Goal: Task Accomplishment & Management: Manage account settings

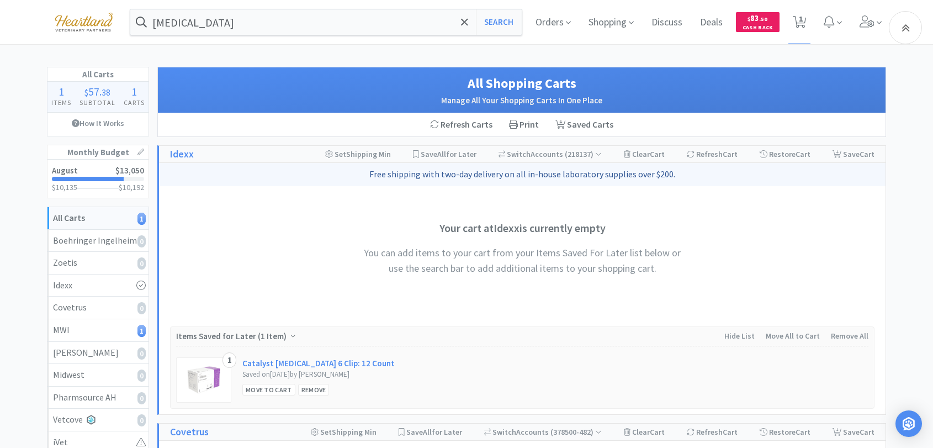
select select "2"
click at [542, 28] on span "Orders" at bounding box center [553, 22] width 44 height 44
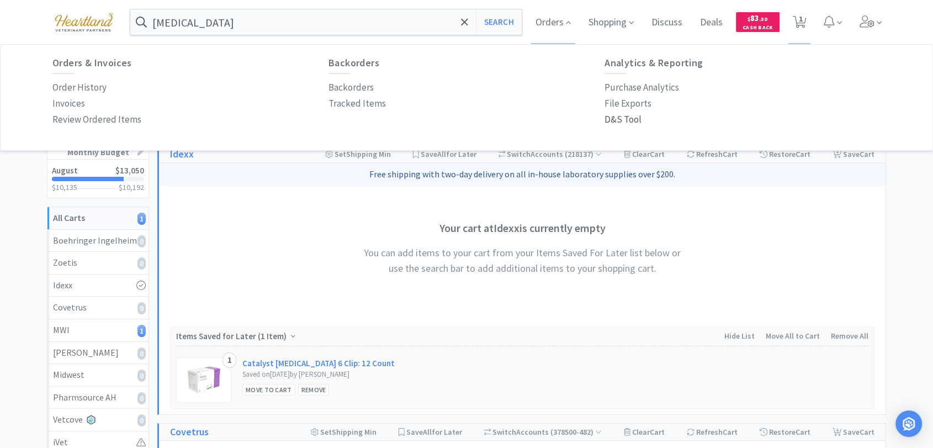
click at [631, 121] on p "D&S Tool" at bounding box center [622, 119] width 37 height 15
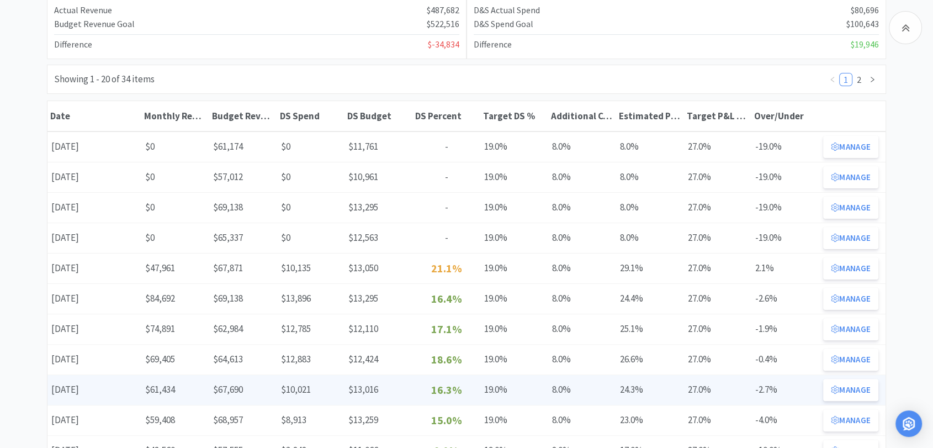
scroll to position [245, 0]
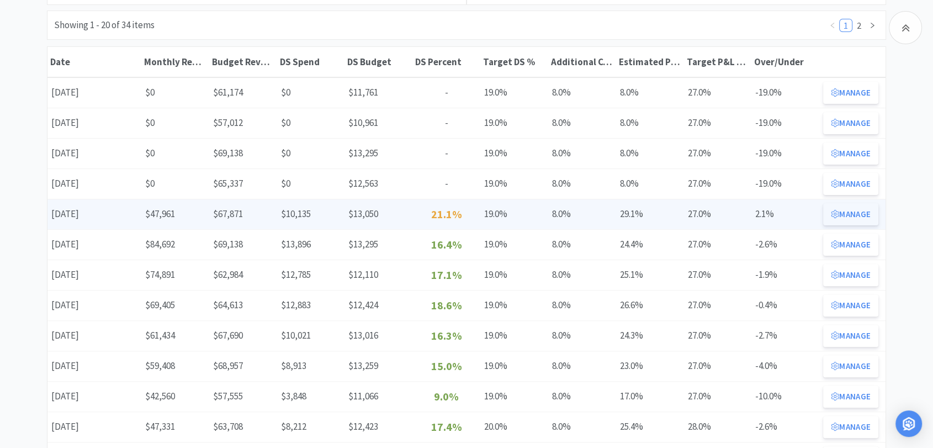
click at [843, 218] on button "Manage" at bounding box center [850, 214] width 55 height 22
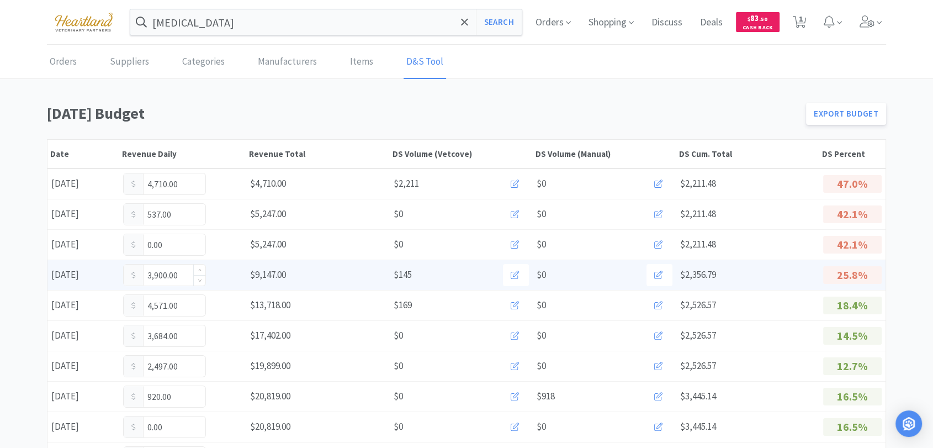
click at [179, 272] on input "3,900.00" at bounding box center [165, 274] width 82 height 21
type input "3"
type input "4,632"
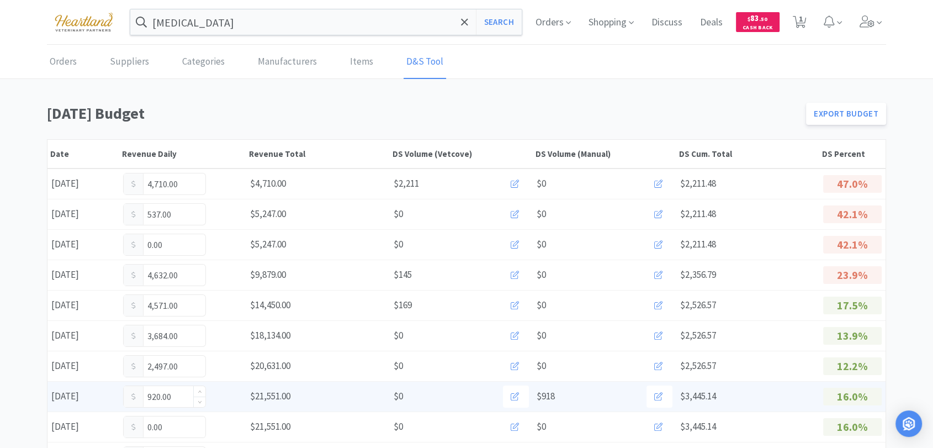
click at [177, 394] on input "920.00" at bounding box center [165, 396] width 82 height 21
type input "9"
type input "1,003"
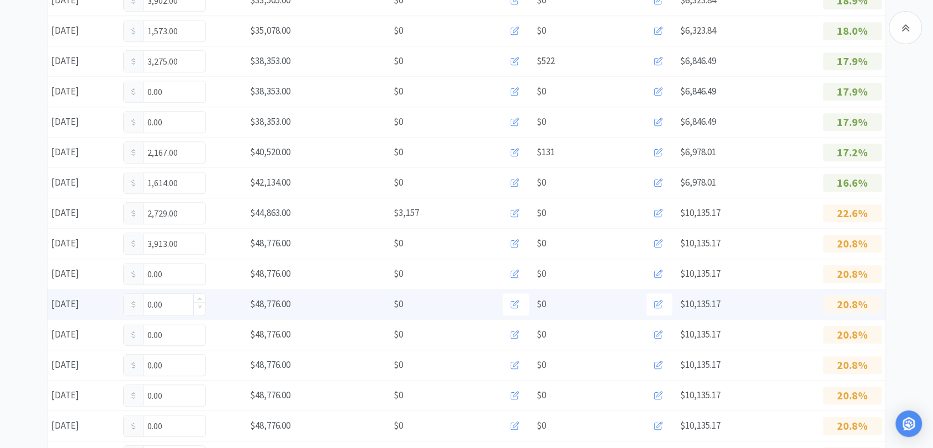
scroll to position [552, 0]
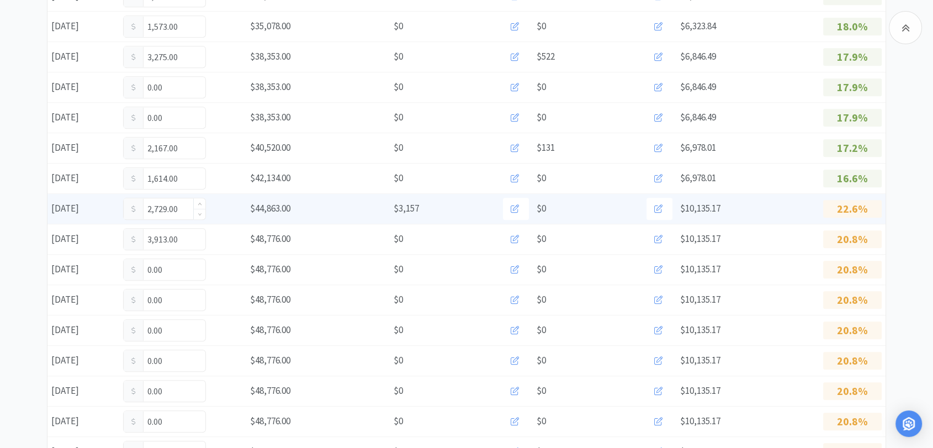
click at [183, 206] on input "2,729.00" at bounding box center [165, 208] width 82 height 21
type input "2,835"
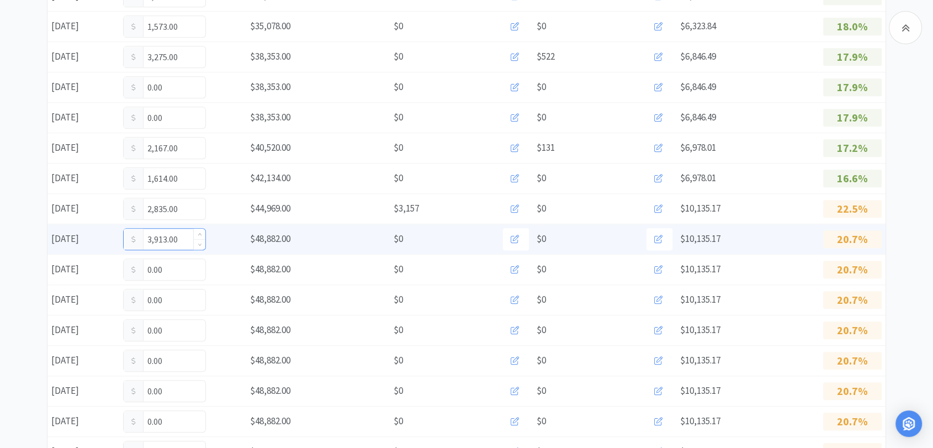
click at [178, 240] on input "3,913.00" at bounding box center [165, 239] width 82 height 21
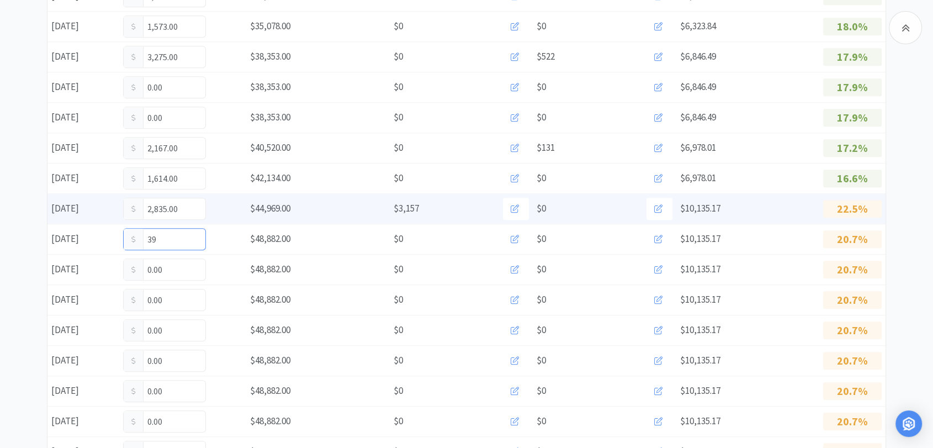
type input "3"
type input "4,295"
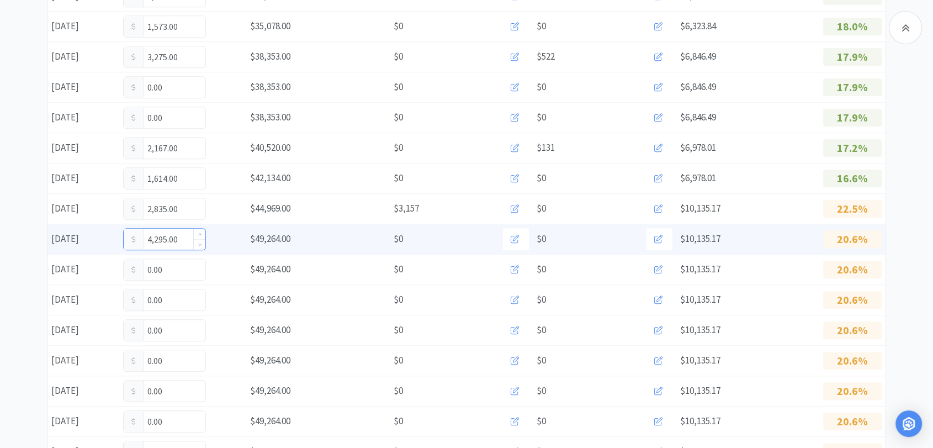
click at [185, 239] on input "4,295.00" at bounding box center [165, 239] width 82 height 21
type input "4,277"
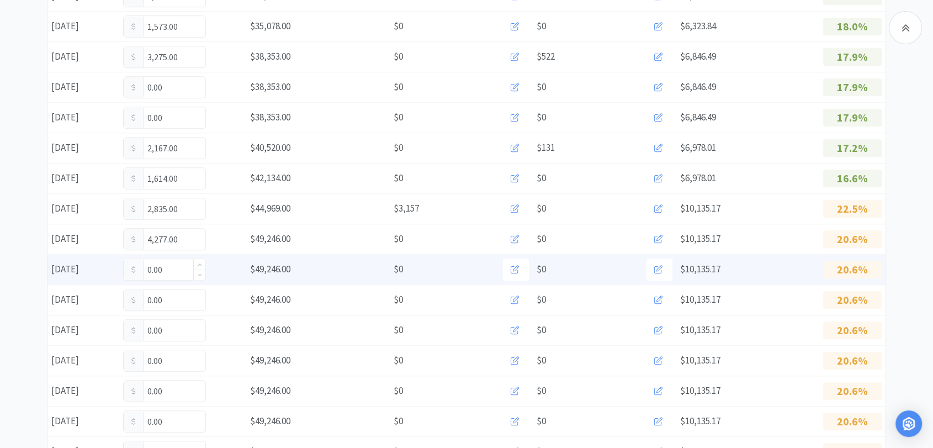
click at [168, 269] on input "0.00" at bounding box center [165, 269] width 82 height 21
type input "0"
type input "4,295"
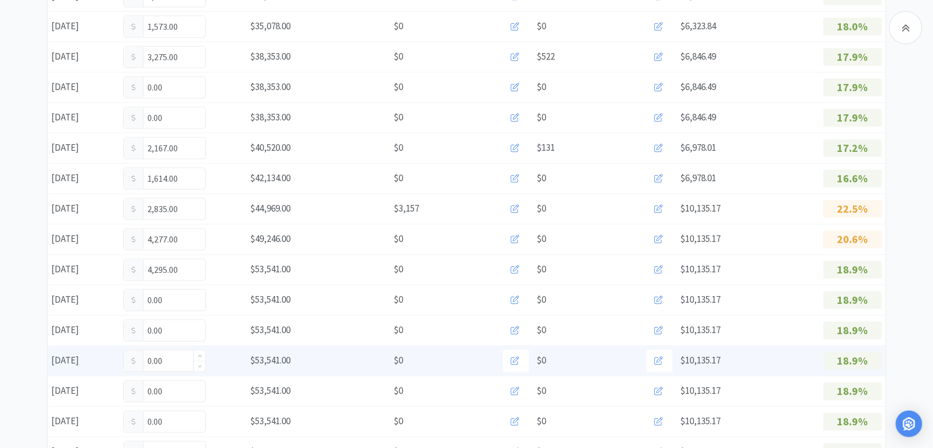
click at [172, 362] on input "0.00" at bounding box center [165, 360] width 82 height 21
type input "0"
type input "2,455"
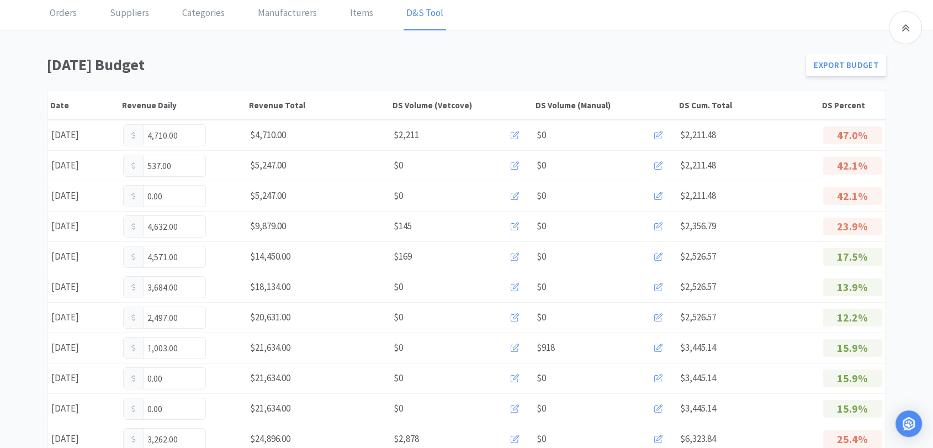
scroll to position [0, 0]
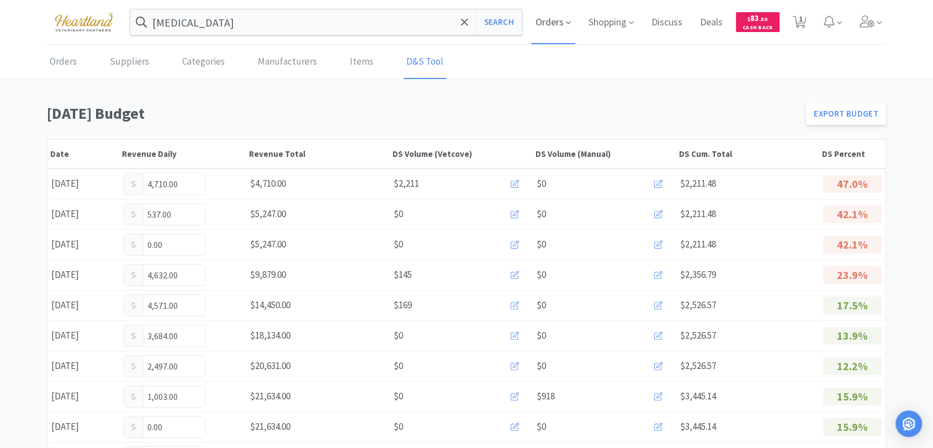
click at [561, 21] on span "Orders" at bounding box center [553, 22] width 44 height 44
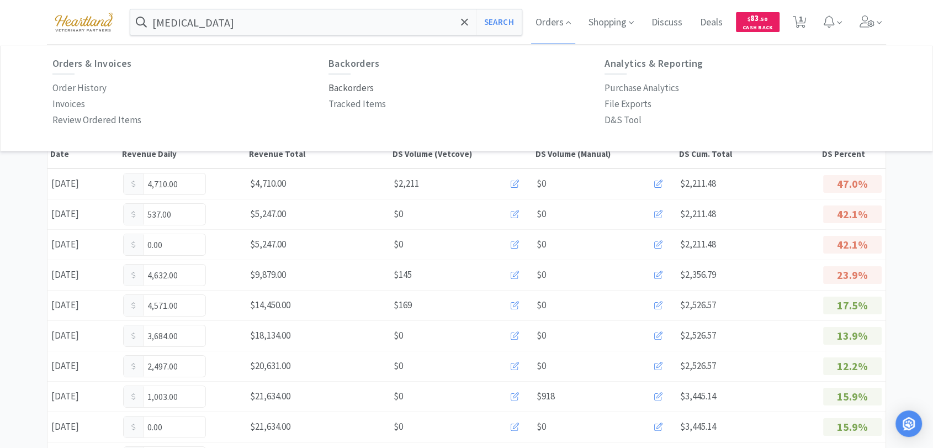
click at [77, 86] on p "Order History" at bounding box center [79, 88] width 54 height 15
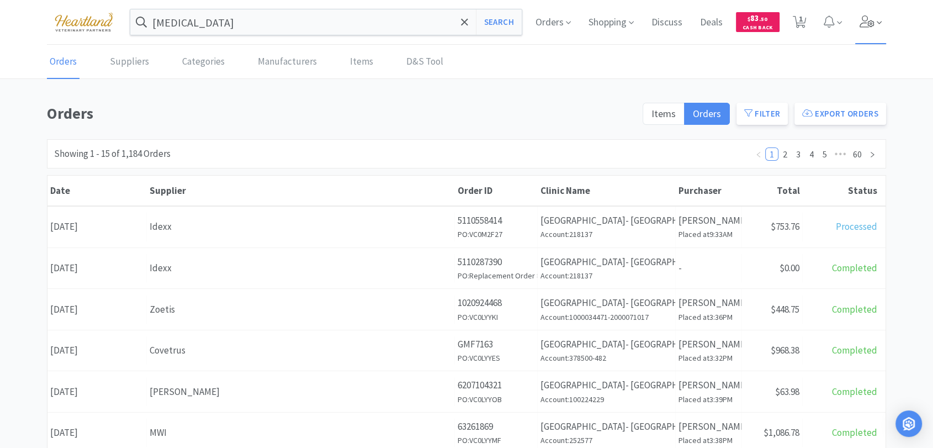
click at [866, 26] on icon at bounding box center [866, 21] width 15 height 12
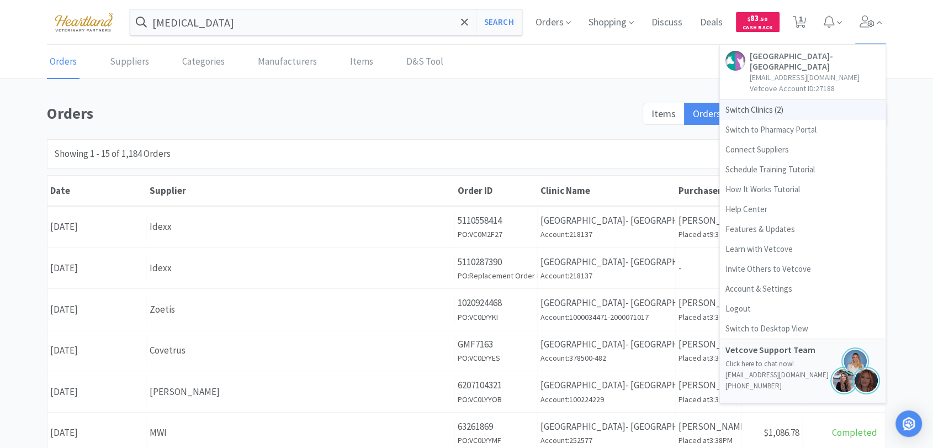
click at [753, 101] on span "Switch Clinics ( 2 )" at bounding box center [803, 110] width 166 height 20
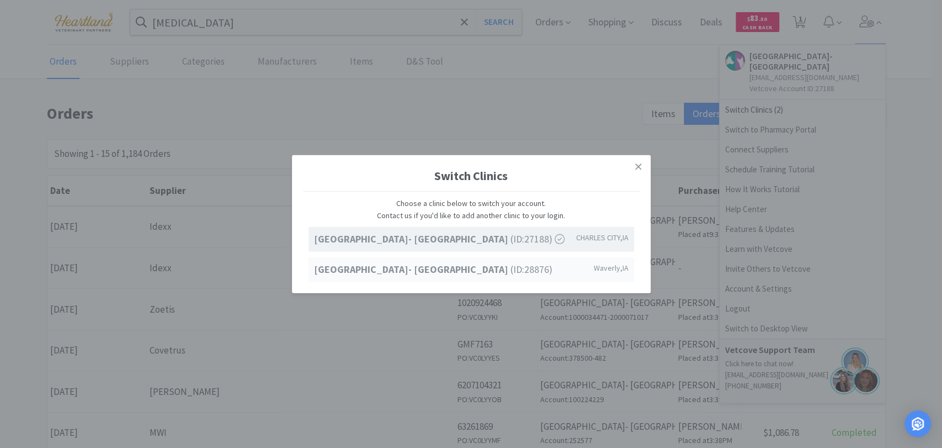
click at [481, 271] on strong "[GEOGRAPHIC_DATA]- [GEOGRAPHIC_DATA]" at bounding box center [412, 269] width 197 height 13
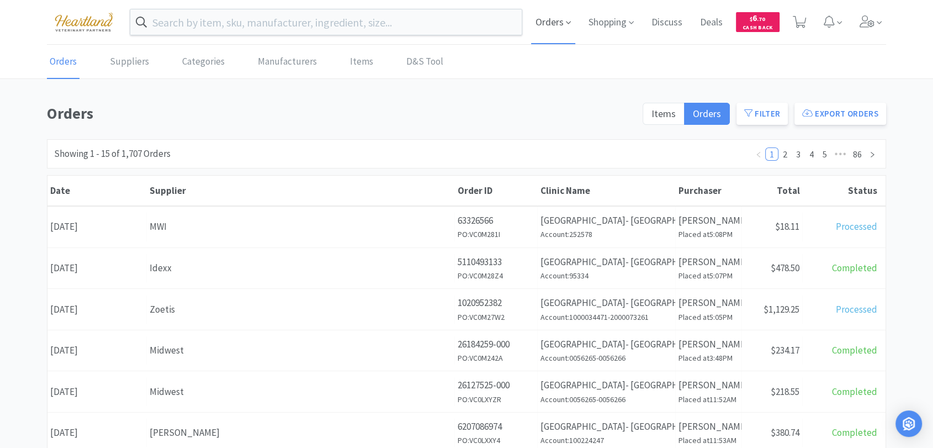
click at [555, 24] on span "Orders" at bounding box center [553, 22] width 44 height 44
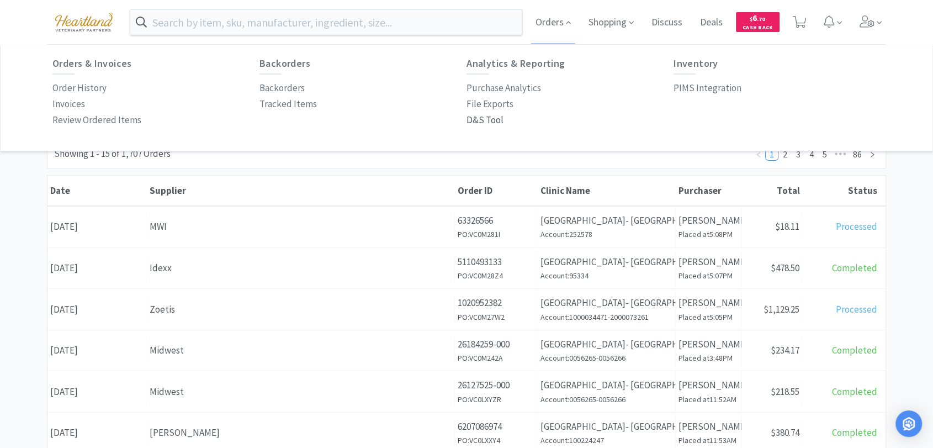
click at [499, 120] on p "D&S Tool" at bounding box center [484, 120] width 37 height 15
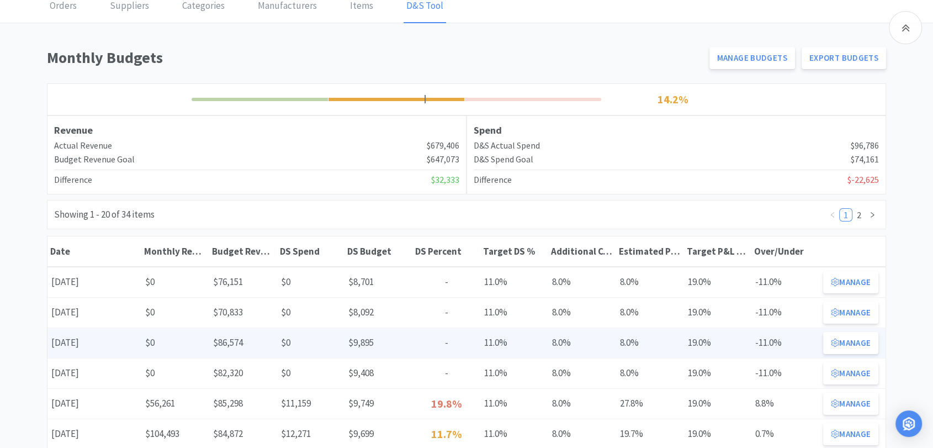
scroll to position [184, 0]
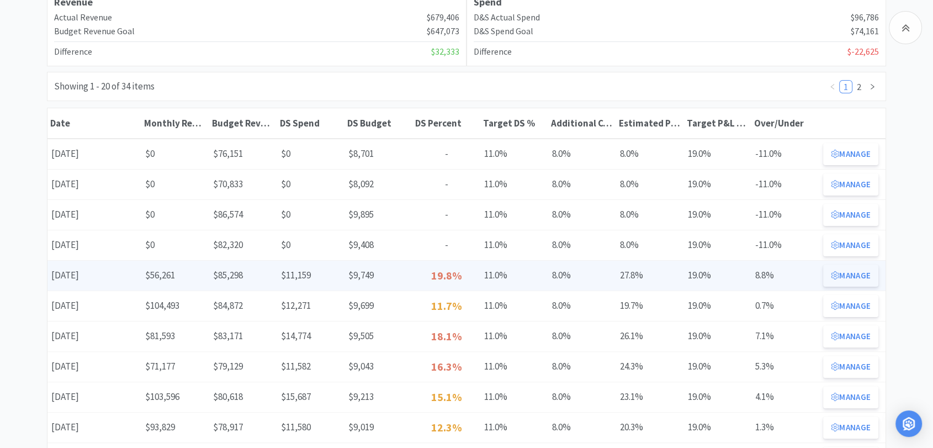
click at [857, 276] on button "Manage" at bounding box center [850, 275] width 55 height 22
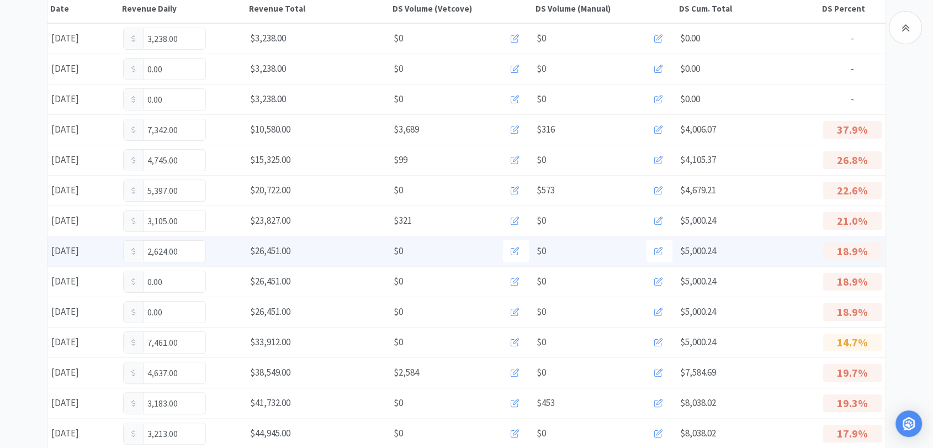
scroll to position [184, 0]
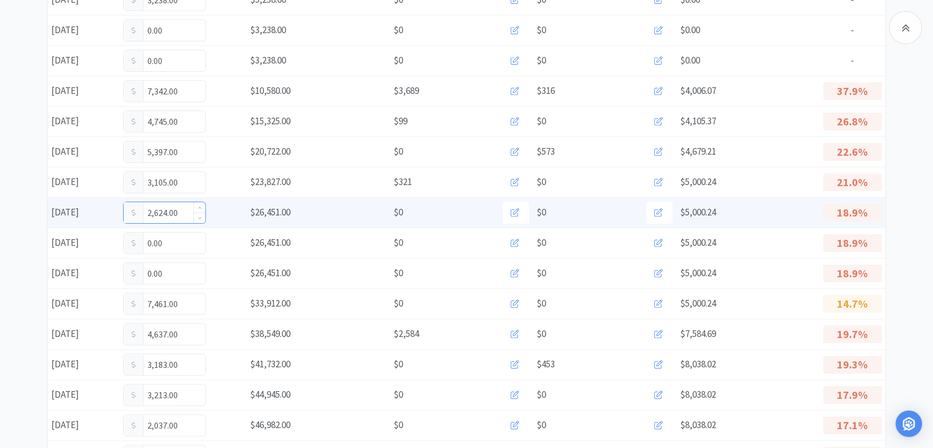
click at [185, 214] on input "2,624.00" at bounding box center [165, 212] width 82 height 21
type input "2,991"
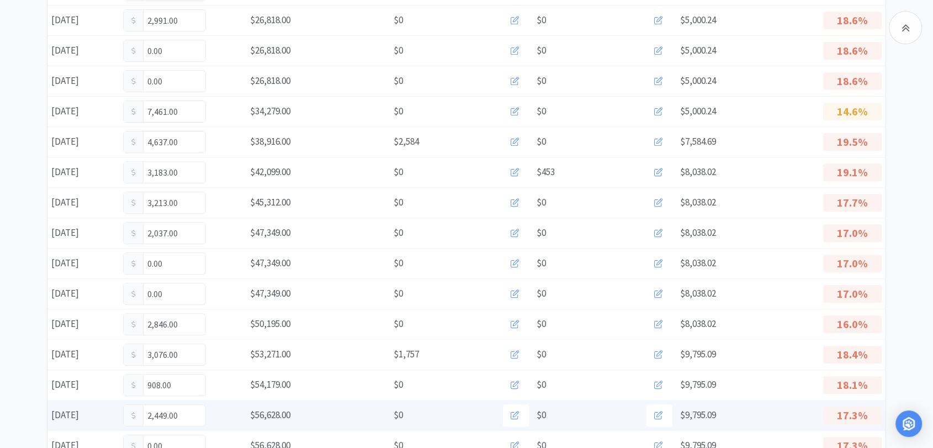
scroll to position [429, 0]
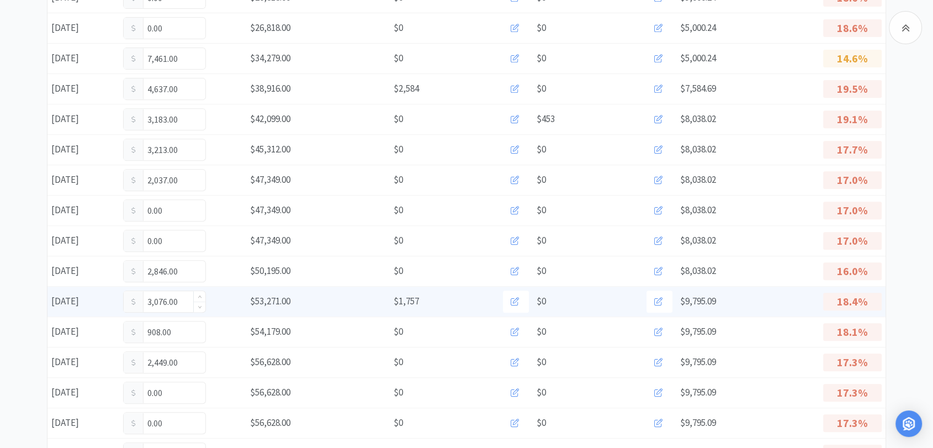
click at [183, 301] on input "3,076.00" at bounding box center [165, 301] width 82 height 21
type input "3,443"
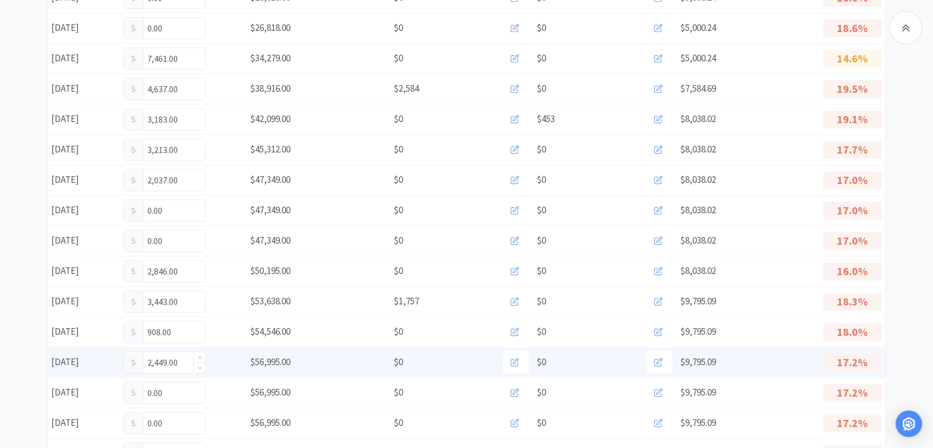
click at [189, 360] on input "2,449.00" at bounding box center [165, 362] width 82 height 21
type input "2"
type input "3,600"
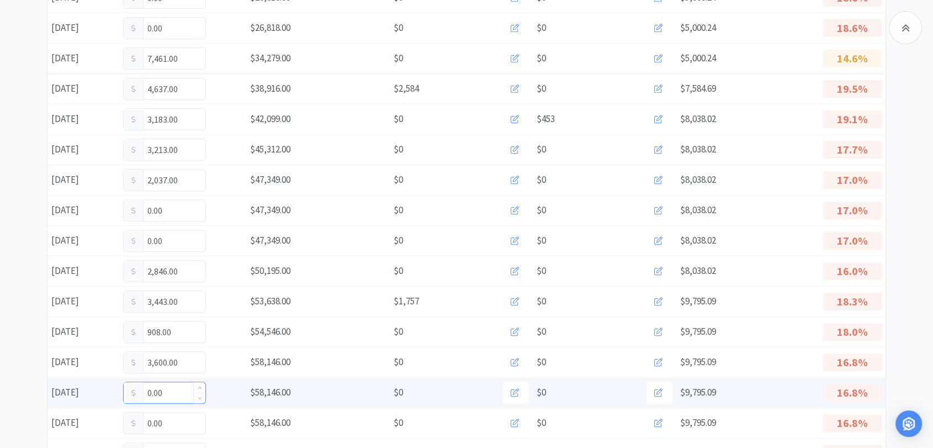
click at [174, 389] on input "0.00" at bounding box center [165, 392] width 82 height 21
type input "0"
type input "1,740"
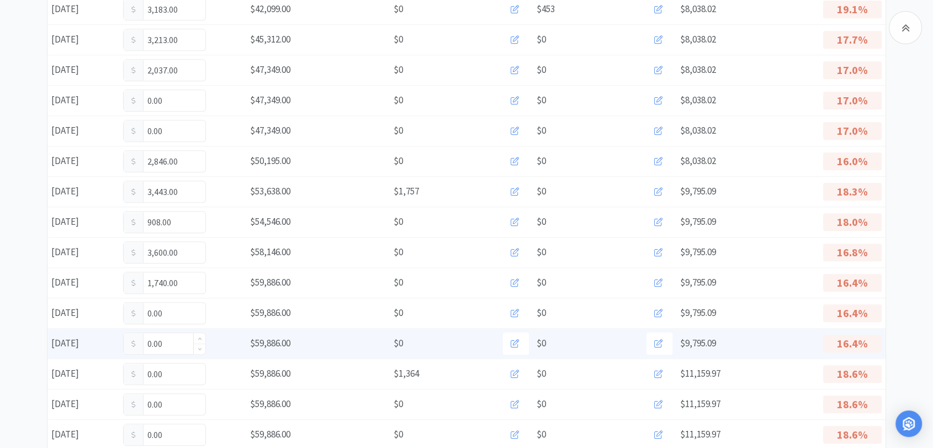
scroll to position [552, 0]
